Goal: Find specific page/section: Find specific page/section

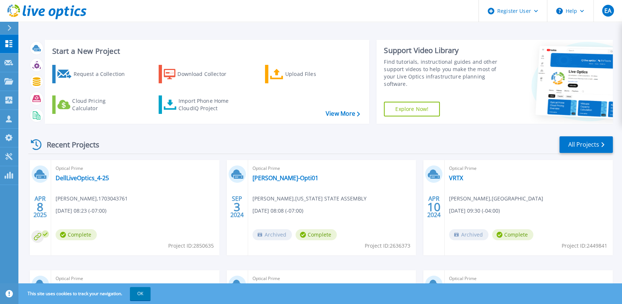
click at [15, 30] on div at bounding box center [13, 28] width 12 height 13
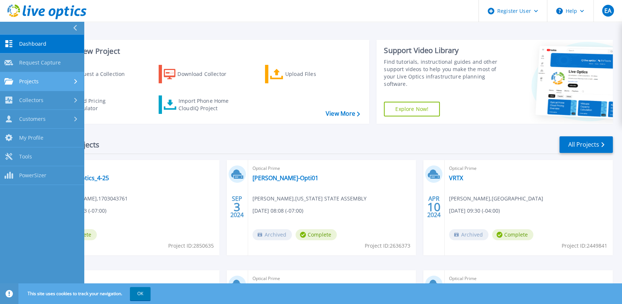
click at [45, 88] on link "Projects Projects" at bounding box center [42, 81] width 84 height 19
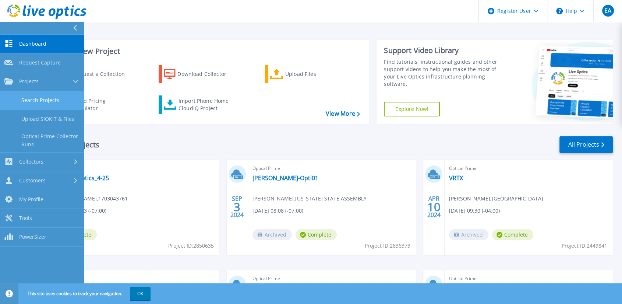
click at [48, 98] on link "Search Projects" at bounding box center [42, 100] width 84 height 19
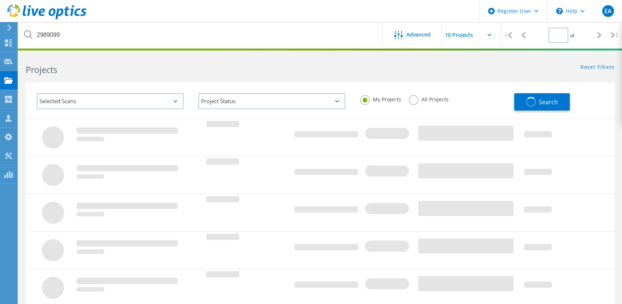
type input "1"
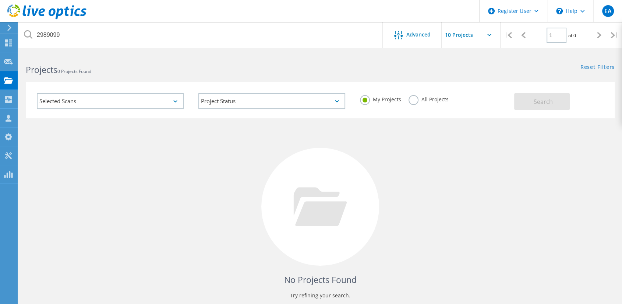
click at [413, 97] on label "All Projects" at bounding box center [429, 98] width 40 height 7
click at [0, 0] on input "All Projects" at bounding box center [0, 0] width 0 height 0
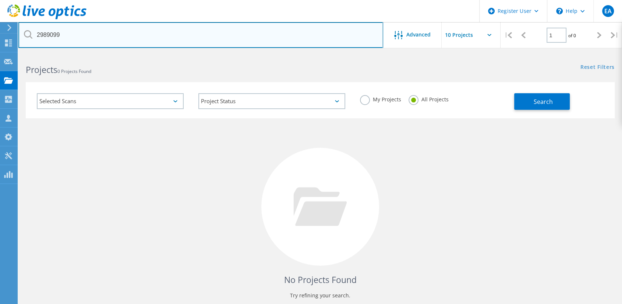
click at [79, 32] on input "2989099" at bounding box center [200, 35] width 365 height 26
paste input "2960967"
type input "2960967"
